Goal: Transaction & Acquisition: Book appointment/travel/reservation

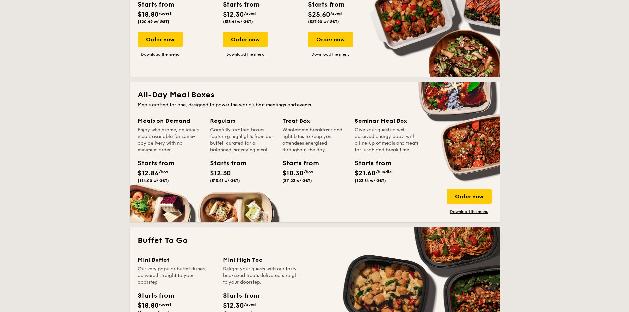
scroll to position [429, 0]
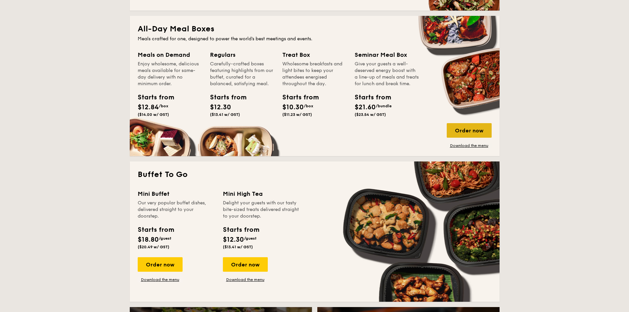
click at [455, 126] on div "Order now" at bounding box center [468, 130] width 45 height 15
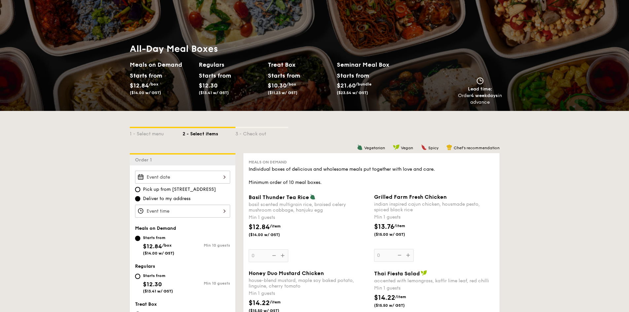
scroll to position [66, 0]
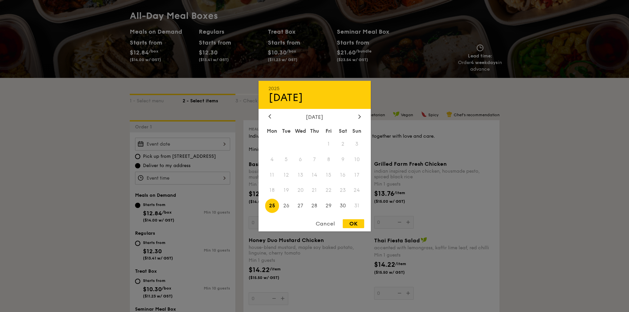
click at [193, 149] on div "2025 Aug [DATE] Tue Wed Thu Fri Sat Sun 1 2 3 4 5 6 7 8 9 10 11 12 13 14 15 16 …" at bounding box center [182, 144] width 95 height 13
click at [272, 206] on span "25" at bounding box center [272, 206] width 14 height 14
click at [276, 204] on span "25" at bounding box center [272, 206] width 14 height 14
click at [352, 224] on div "OK" at bounding box center [353, 223] width 21 height 9
type input "[DATE]"
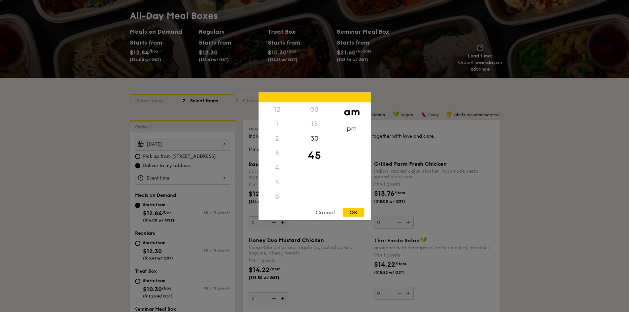
click at [177, 180] on div "12 1 2 3 4 5 6 7 8 9 10 11 00 15 30 45 am pm Cancel OK" at bounding box center [182, 178] width 95 height 13
click at [313, 142] on div "30" at bounding box center [314, 140] width 37 height 19
click at [351, 212] on div "OK" at bounding box center [353, 212] width 21 height 9
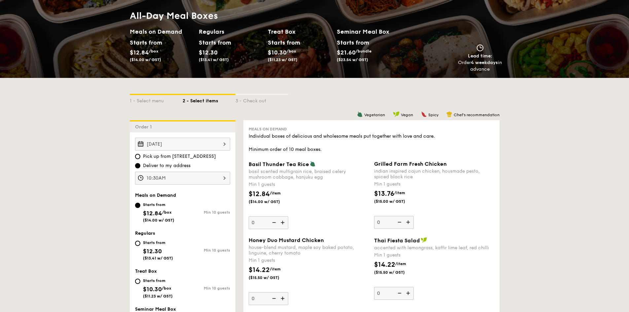
click at [215, 179] on div "10:30AM" at bounding box center [182, 178] width 95 height 13
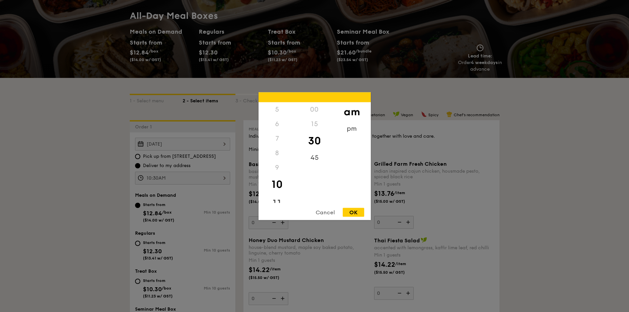
click at [274, 201] on div "11" at bounding box center [276, 203] width 37 height 19
click at [320, 112] on div "00" at bounding box center [314, 111] width 37 height 19
click at [353, 212] on div "OK" at bounding box center [353, 212] width 21 height 9
type input "11:00AM"
